Goal: Transaction & Acquisition: Subscribe to service/newsletter

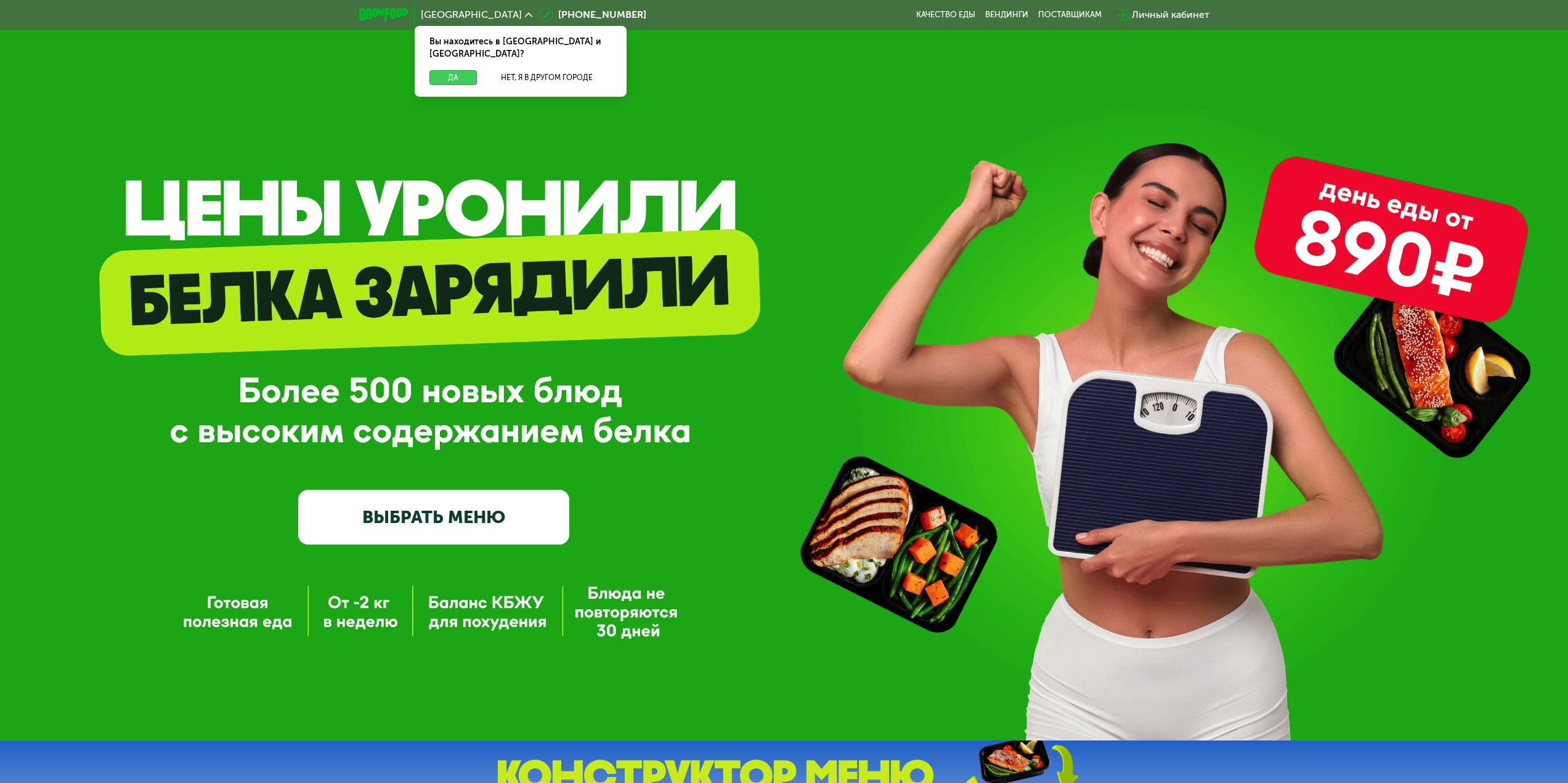
click at [468, 70] on button "Да" at bounding box center [453, 77] width 47 height 15
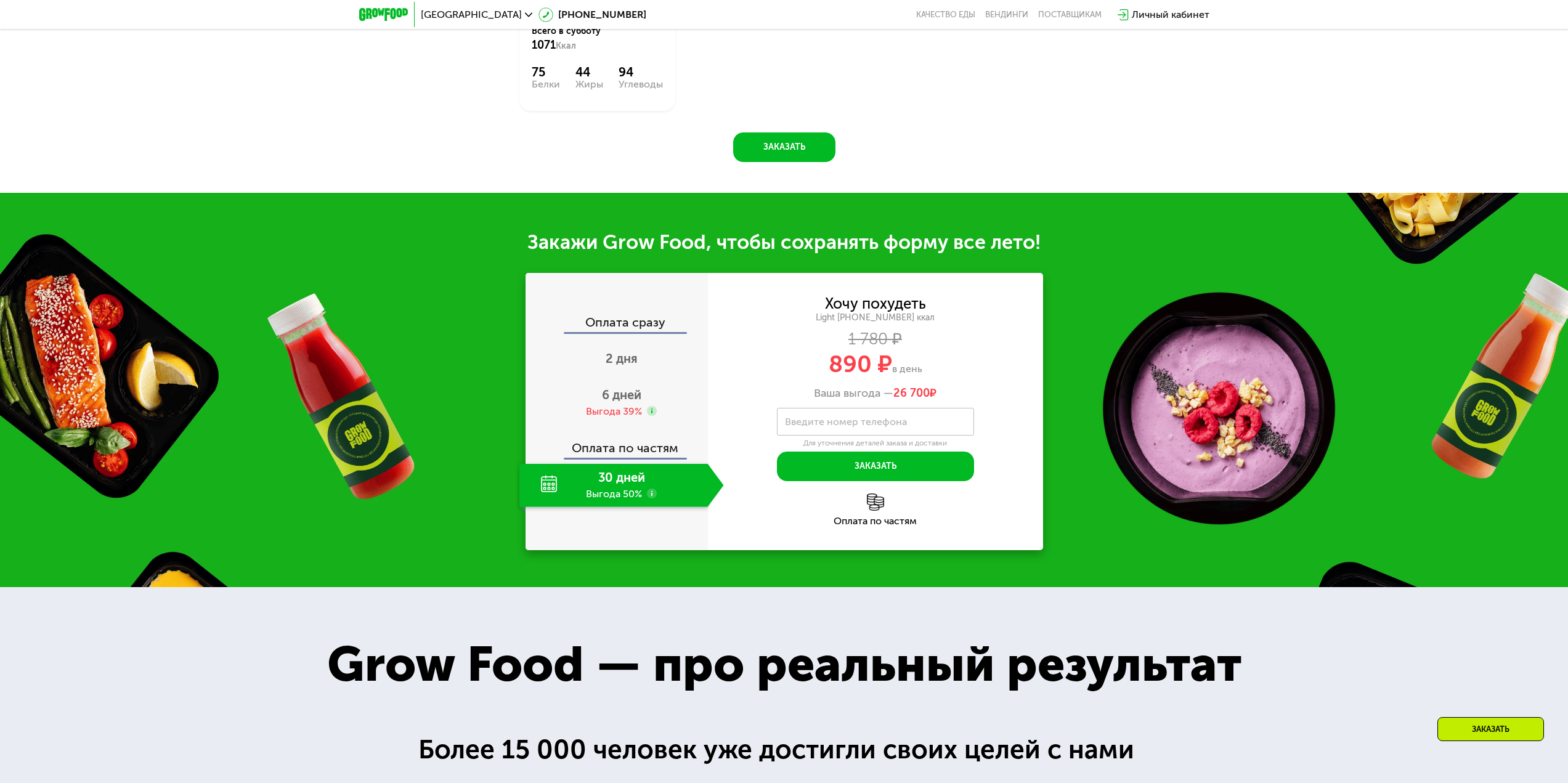
scroll to position [1355, 0]
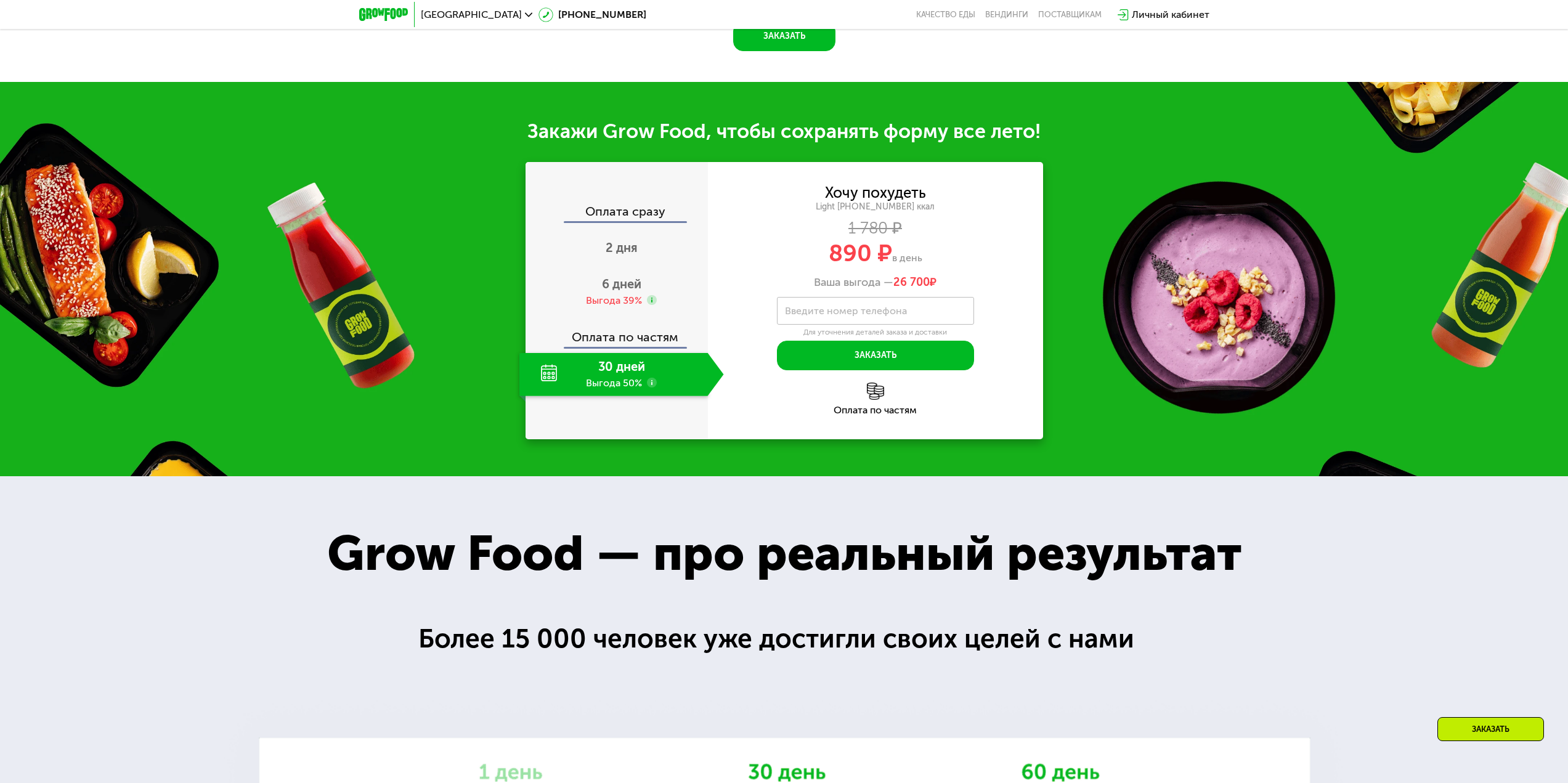
click at [652, 388] on use at bounding box center [652, 382] width 10 height 10
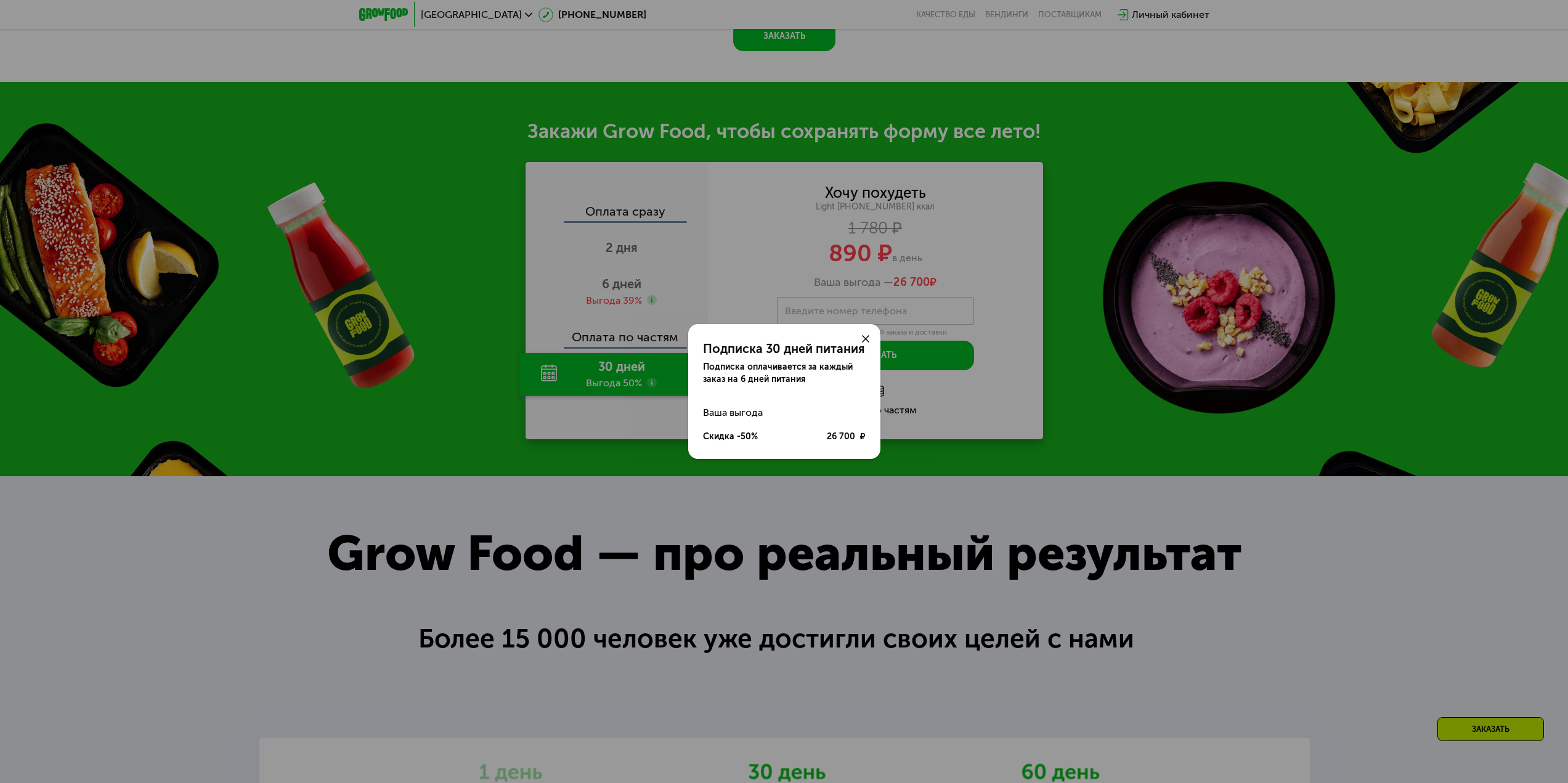
click at [670, 539] on div "Подписка 30 дней питания Подписка оплачивается за каждый заказ на 6 дней питани…" at bounding box center [784, 391] width 1568 height 783
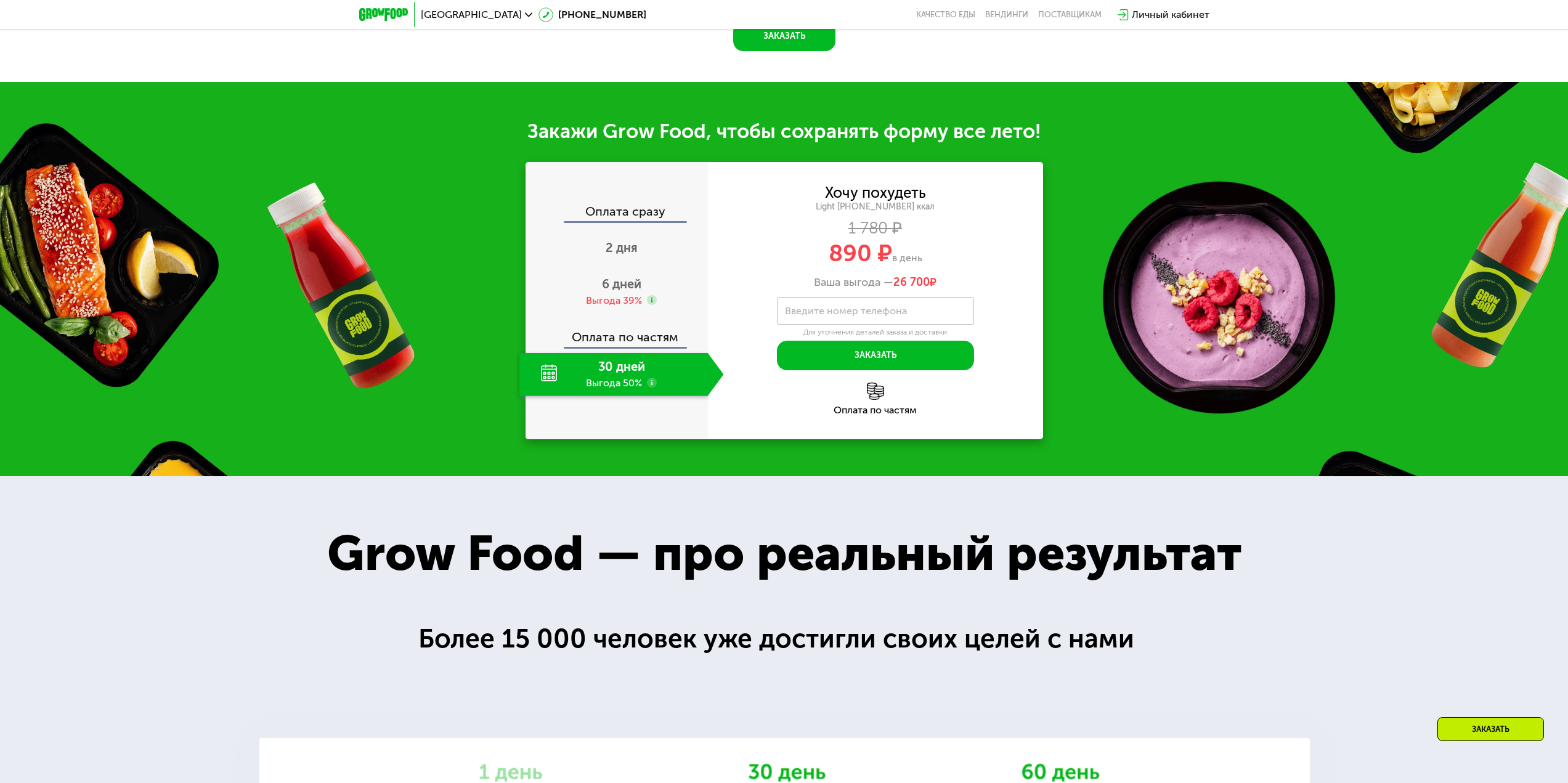
click at [544, 396] on div "30 дней Выгода 50%" at bounding box center [613, 374] width 188 height 43
click at [604, 396] on div "30 дней Выгода 50%" at bounding box center [613, 374] width 188 height 43
click at [617, 396] on div "30 дней Выгода 50%" at bounding box center [613, 374] width 188 height 43
click at [623, 396] on div "30 дней Выгода 50%" at bounding box center [613, 374] width 188 height 43
click at [624, 396] on div "30 дней Выгода 50%" at bounding box center [613, 374] width 188 height 43
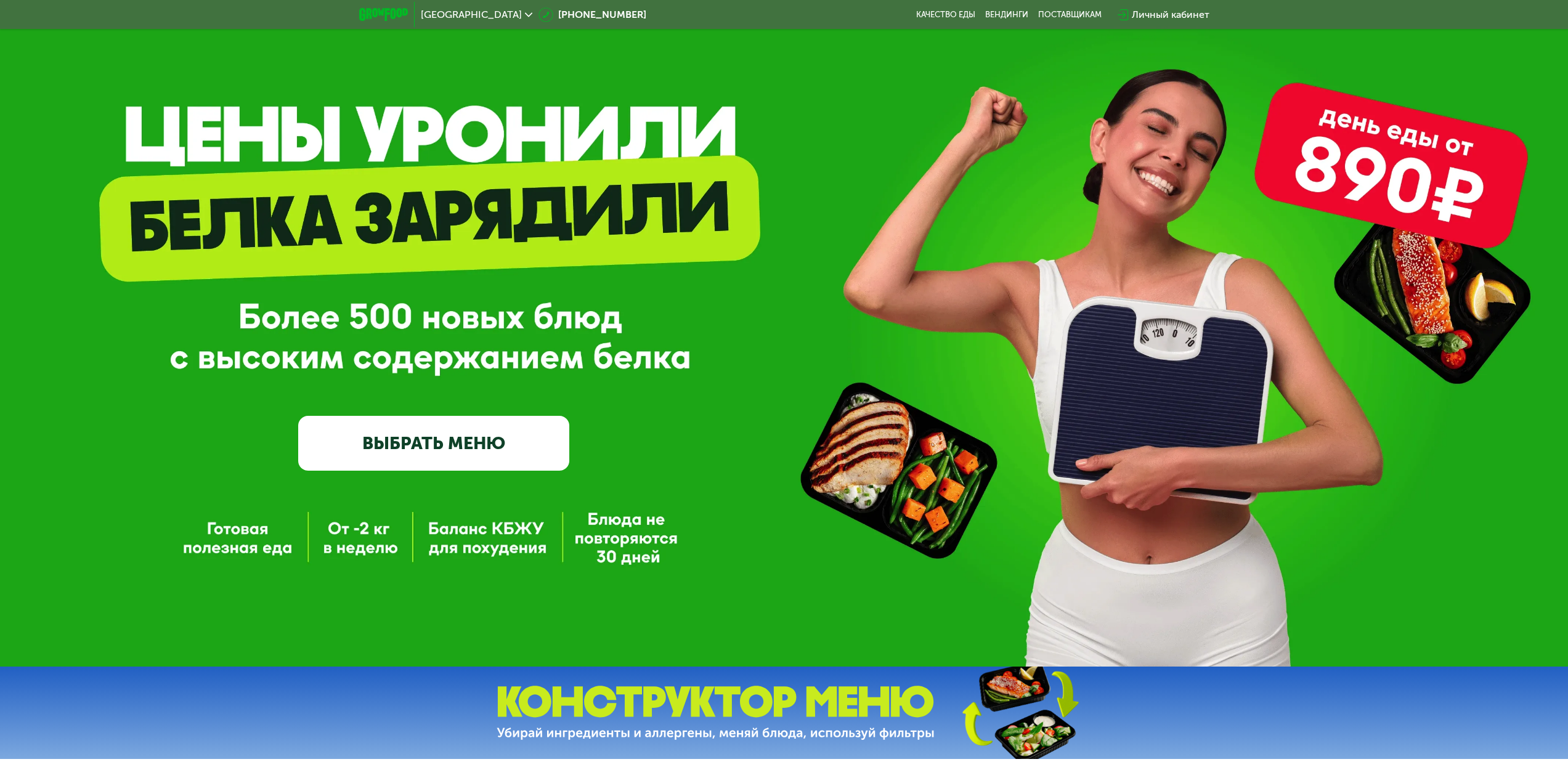
scroll to position [0, 0]
